Goal: Find specific page/section: Find specific page/section

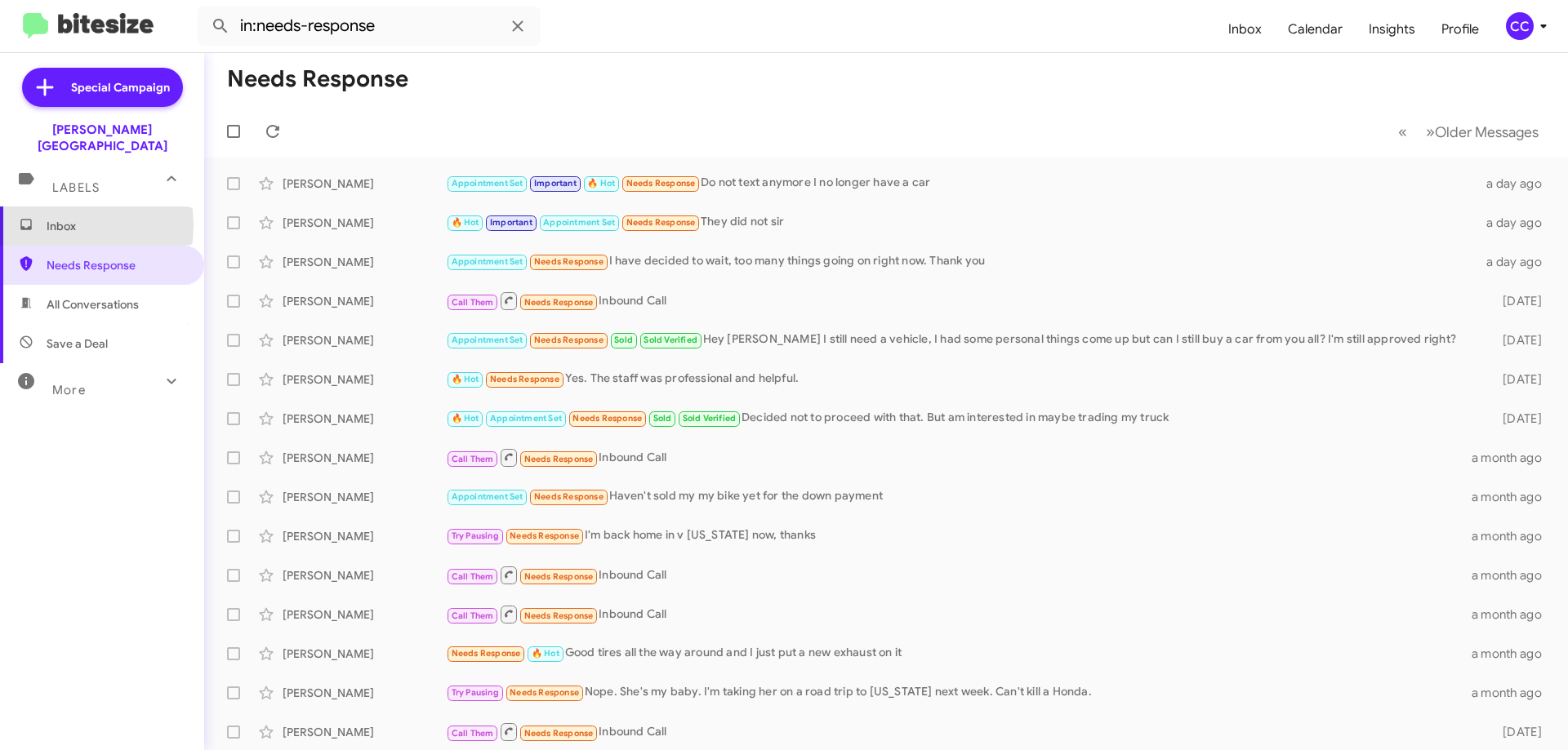
click at [51, 218] on span "Inbox" at bounding box center [115, 226] width 139 height 16
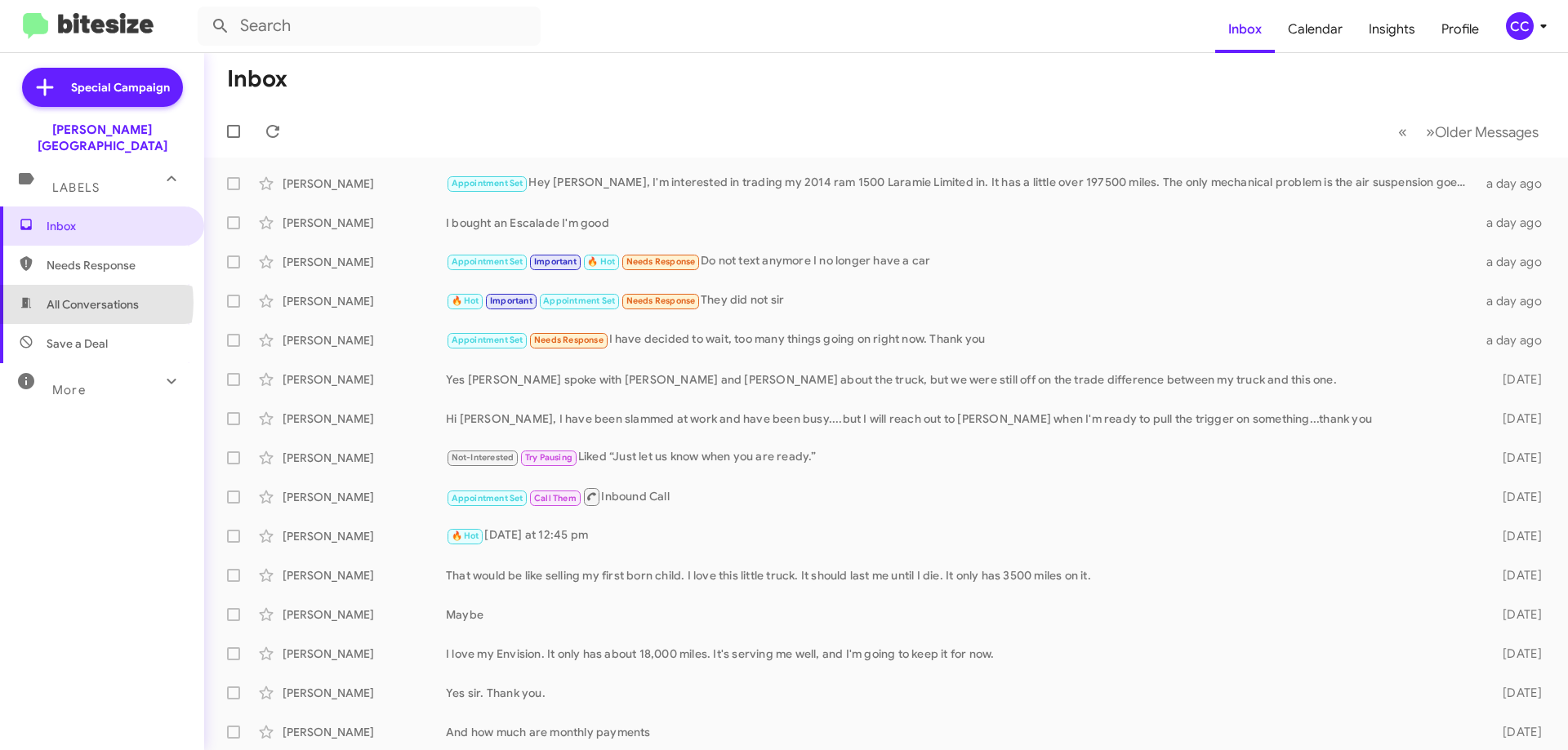
click at [75, 296] on span "All Conversations" at bounding box center [92, 304] width 92 height 16
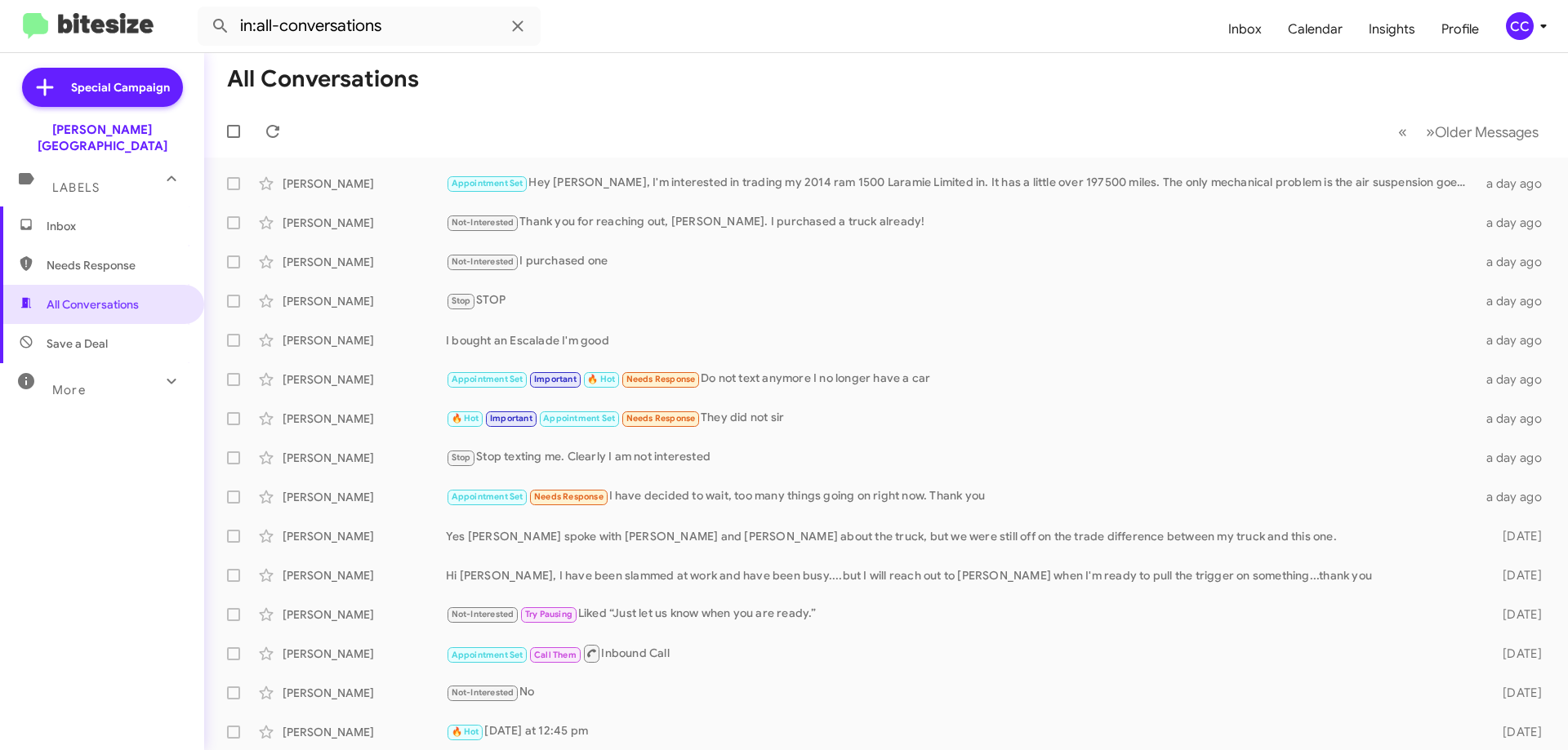
click at [93, 257] on span "Needs Response" at bounding box center [115, 265] width 139 height 16
type input "in:needs-response"
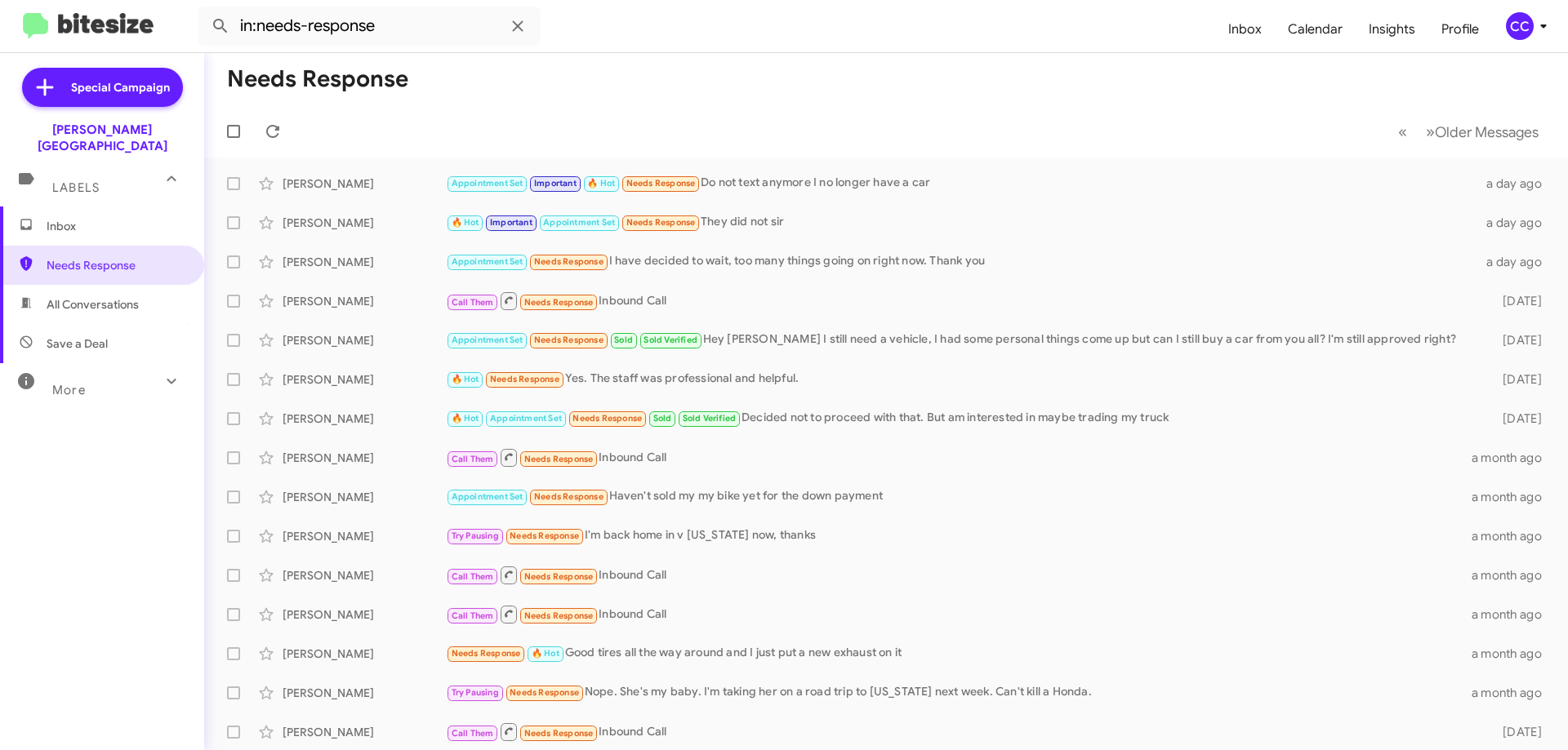
click at [61, 207] on span "Inbox" at bounding box center [102, 226] width 204 height 39
